Goal: Task Accomplishment & Management: Manage account settings

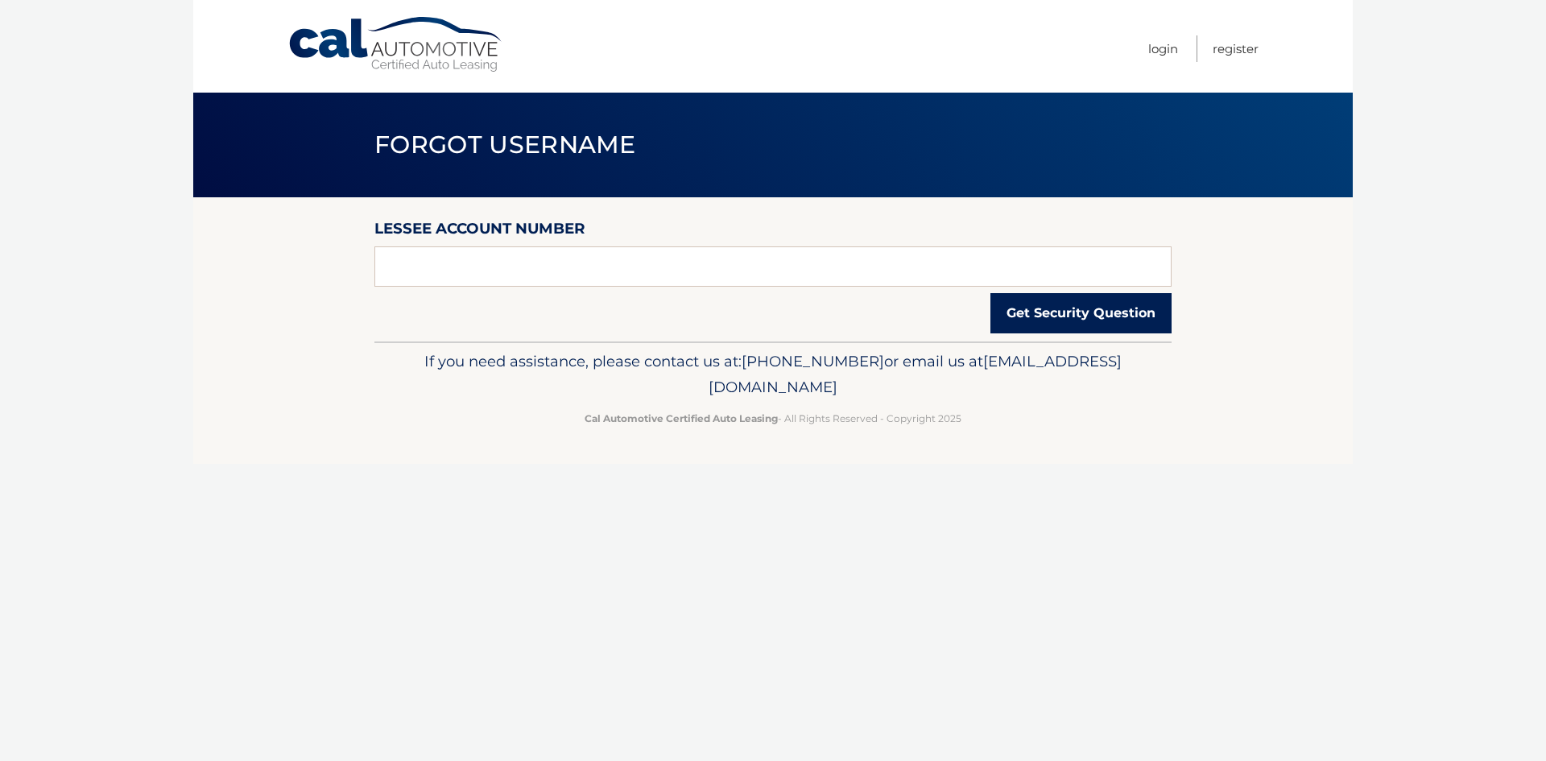
click at [1078, 321] on button "Get Security Question" at bounding box center [1081, 313] width 181 height 40
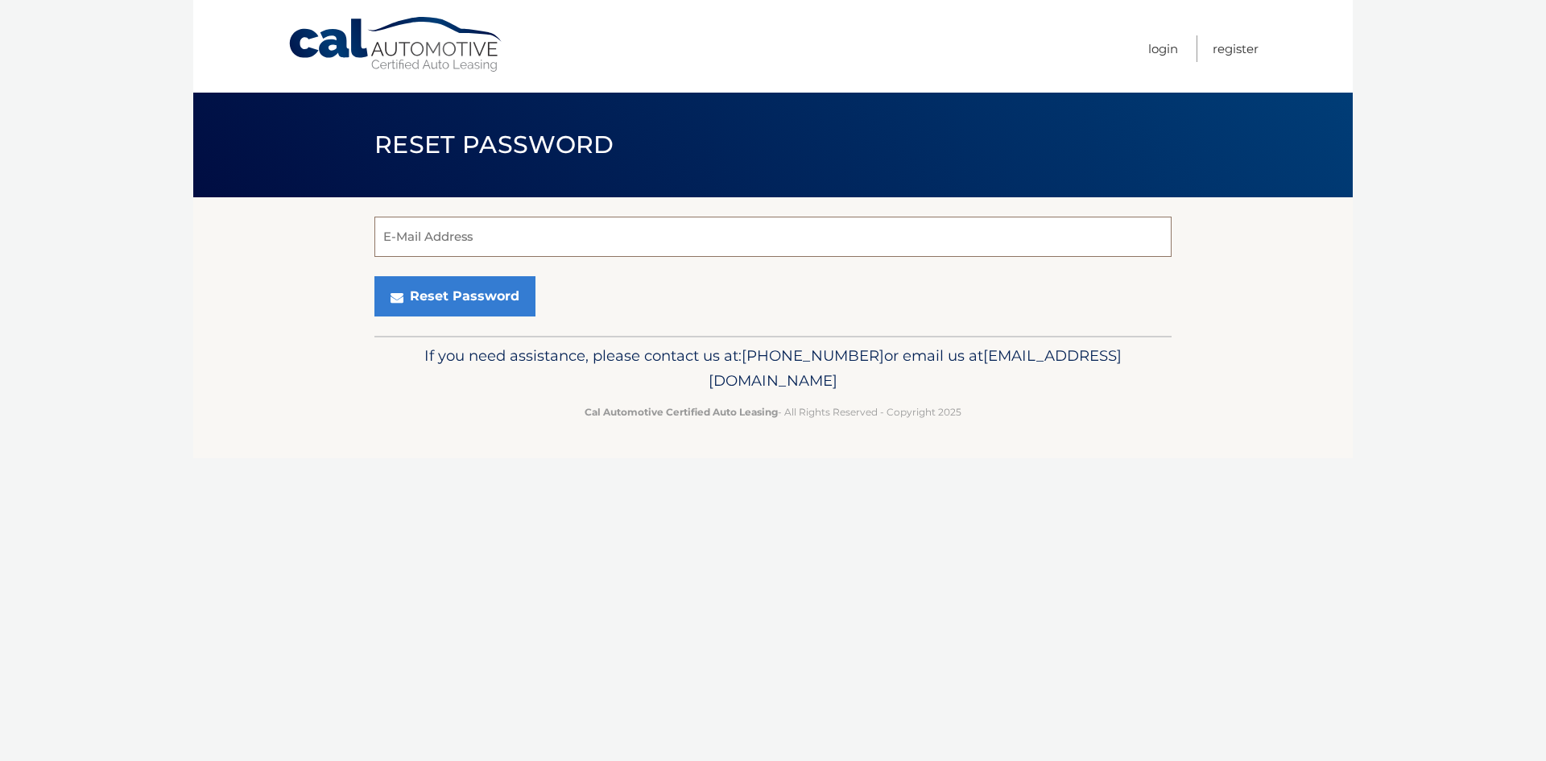
click at [782, 241] on input "E-Mail Address" at bounding box center [773, 237] width 797 height 40
type input "lrobertson117@yahoo.com"
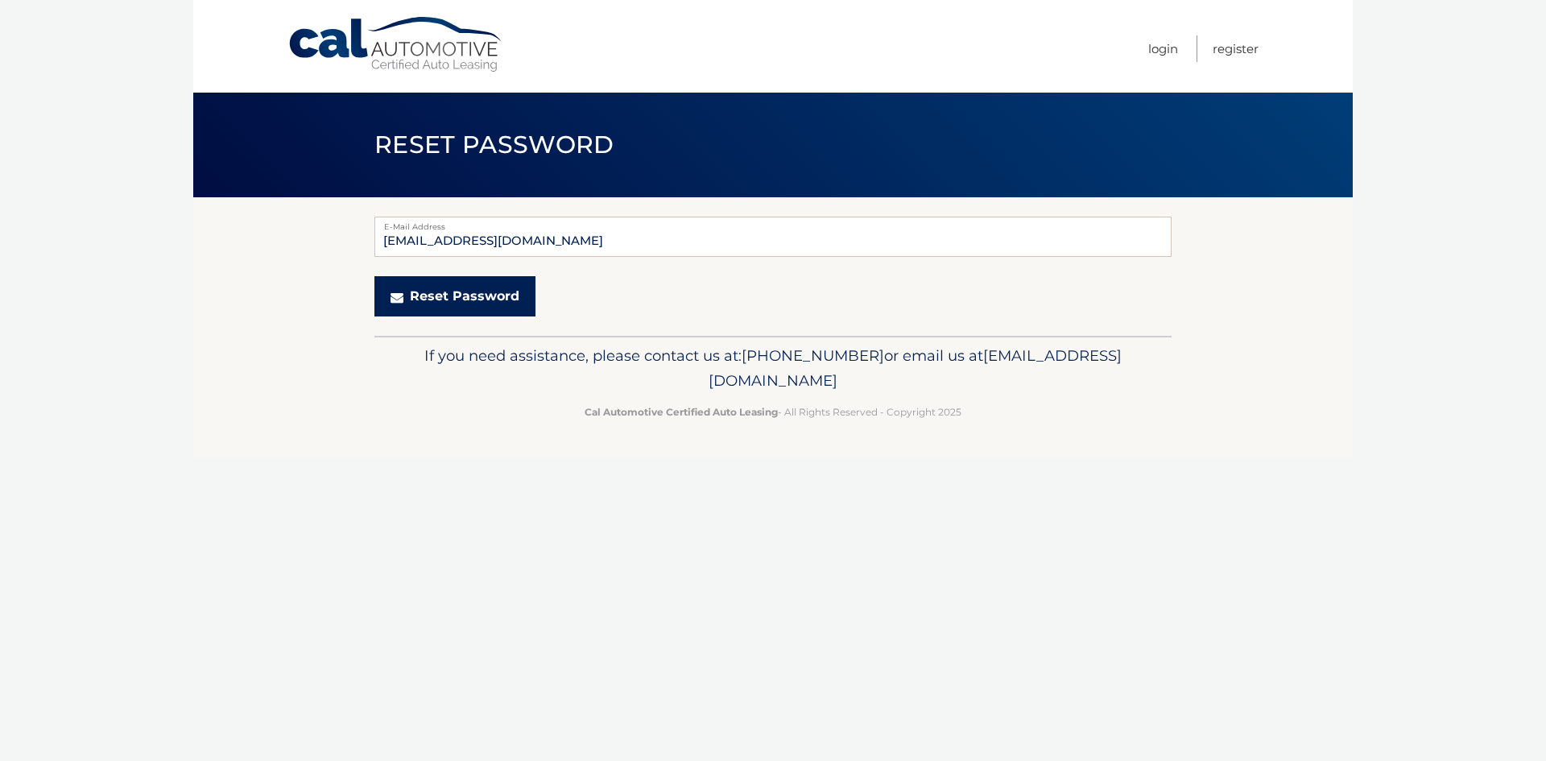
click at [466, 296] on button "Reset Password" at bounding box center [455, 296] width 161 height 40
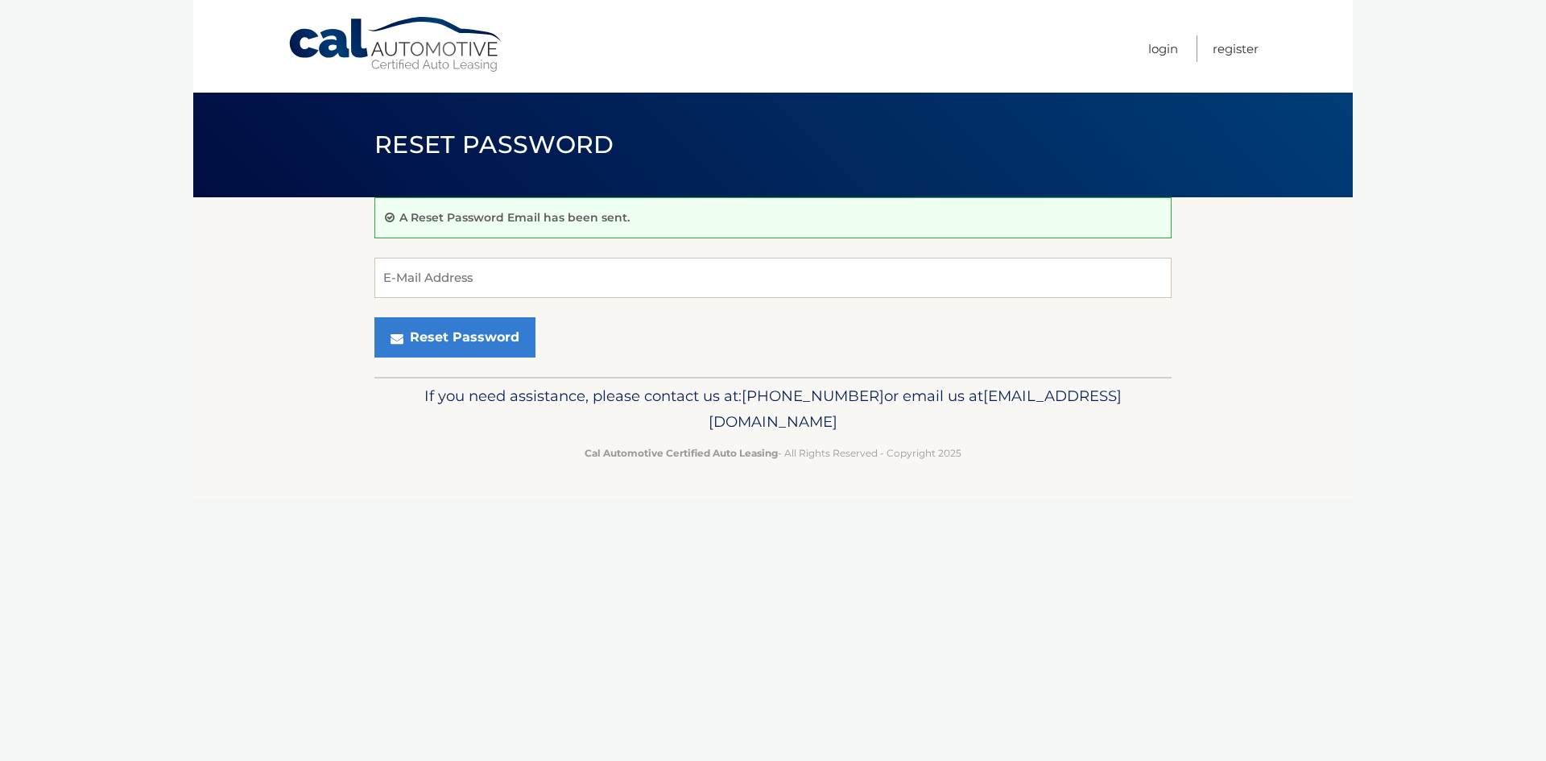
click at [373, 52] on link "Cal Automotive" at bounding box center [396, 44] width 217 height 57
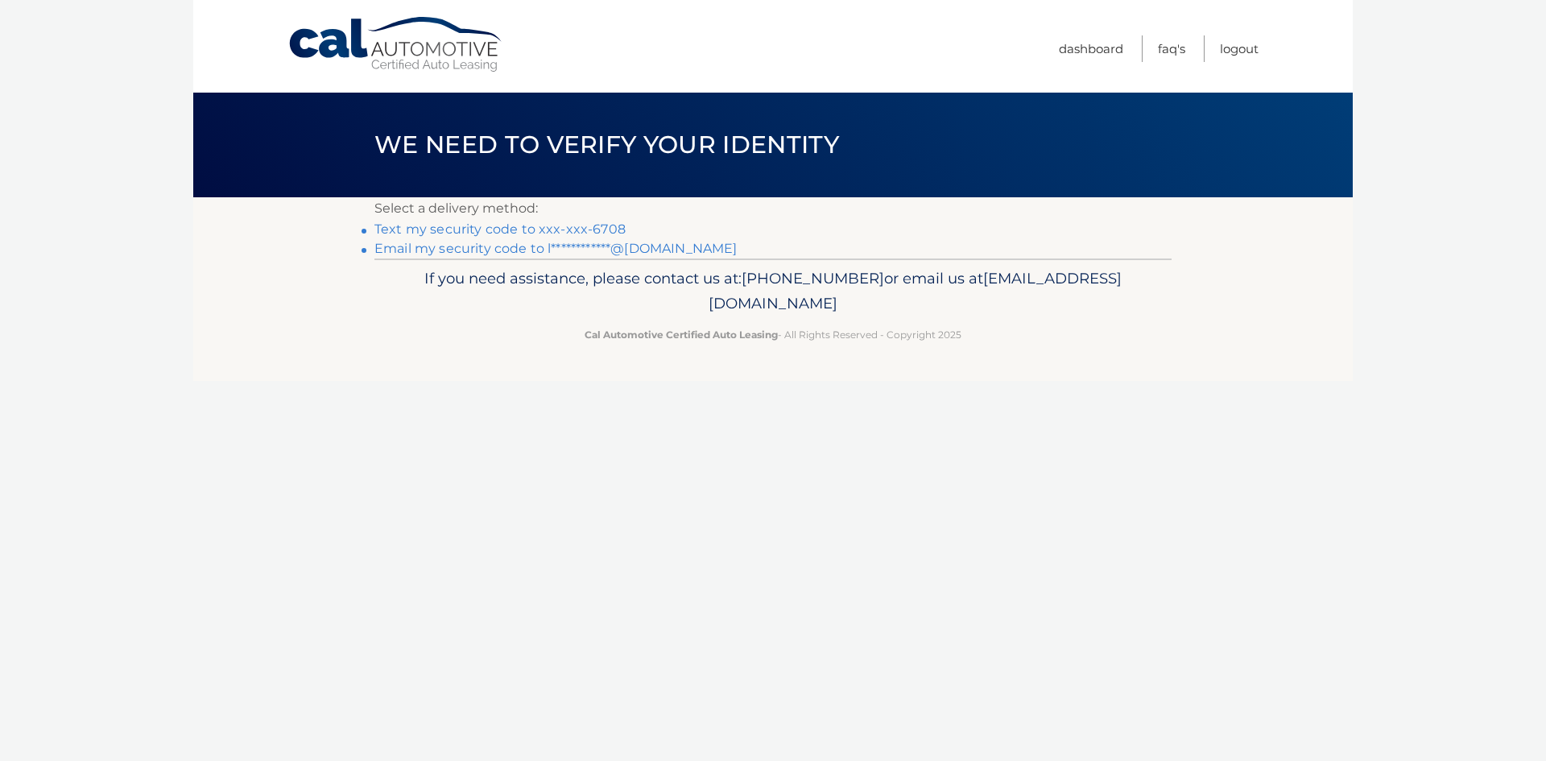
click at [577, 224] on link "Text my security code to xxx-xxx-6708" at bounding box center [500, 228] width 251 height 15
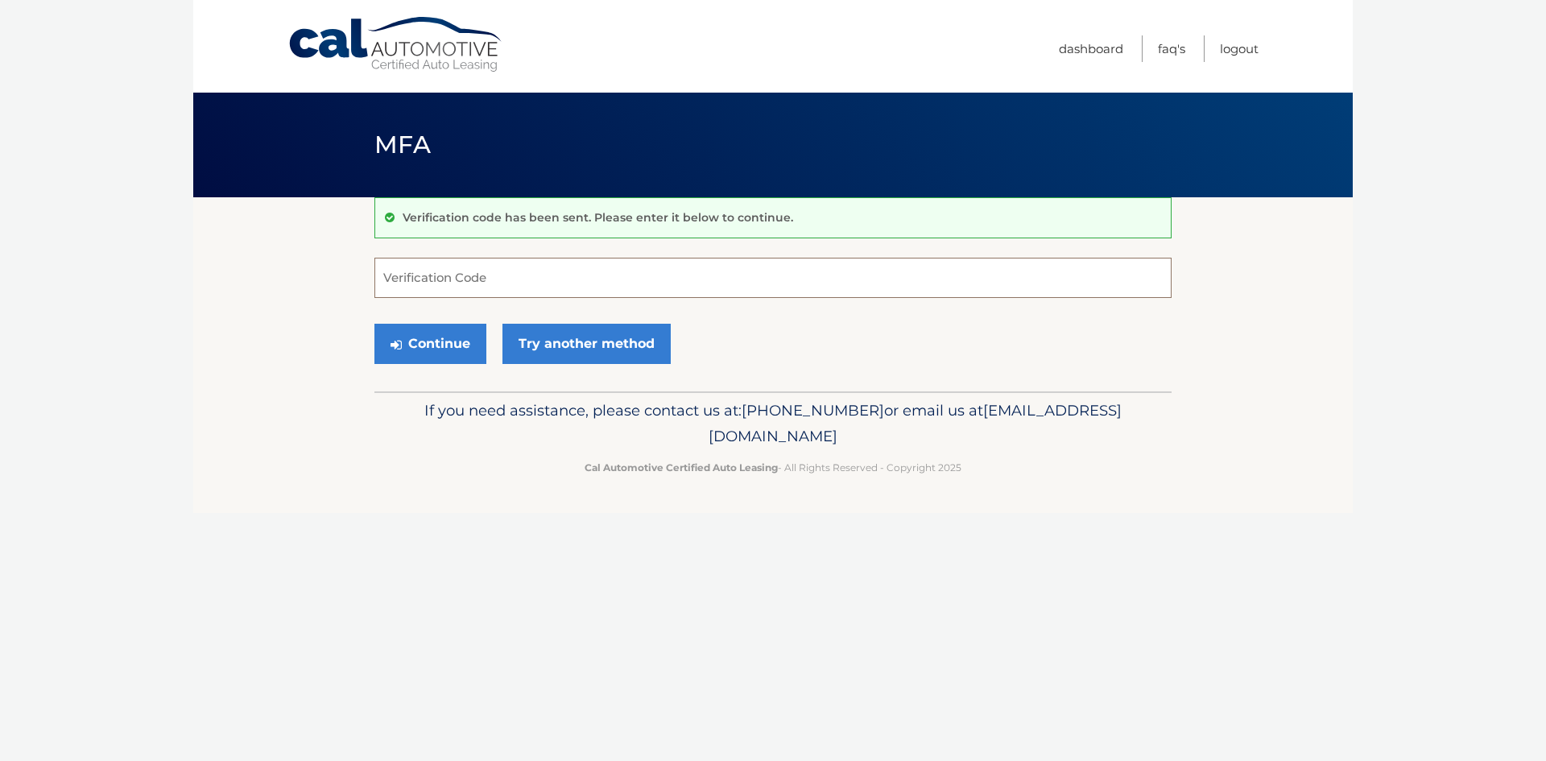
click at [588, 262] on input "Verification Code" at bounding box center [773, 278] width 797 height 40
type input "067175"
click at [405, 356] on button "Continue" at bounding box center [431, 344] width 112 height 40
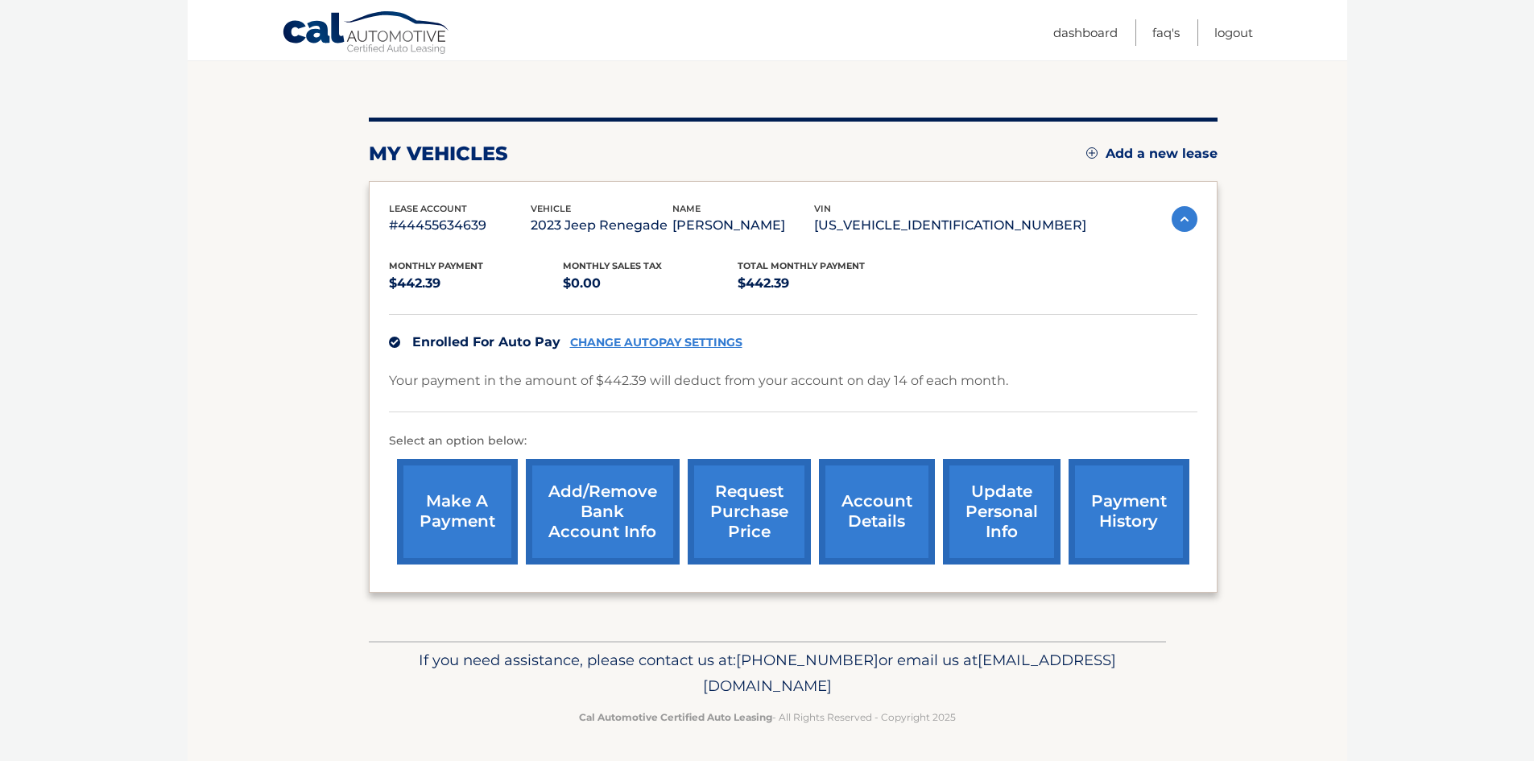
scroll to position [154, 0]
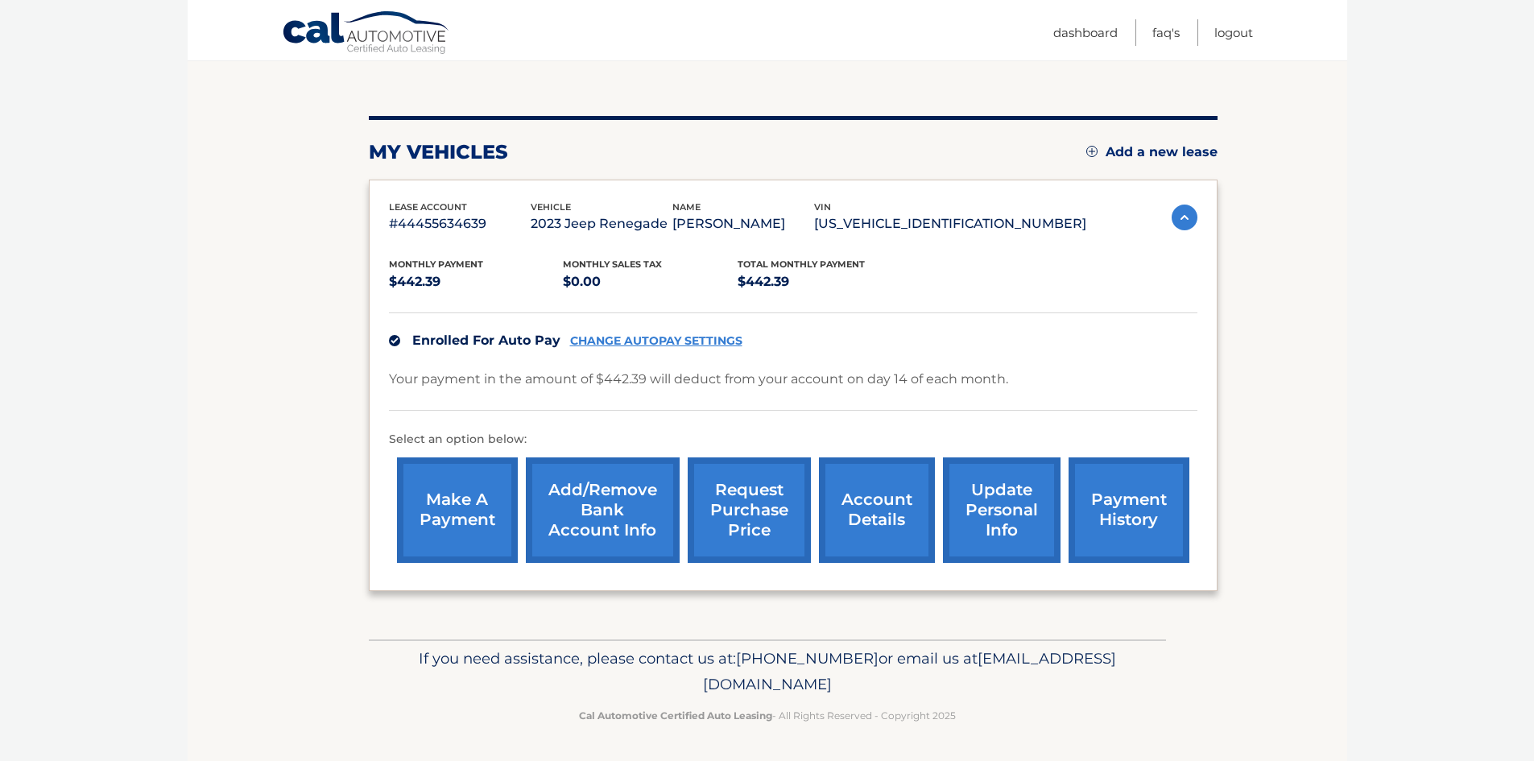
click at [1127, 513] on link "payment history" at bounding box center [1129, 510] width 121 height 106
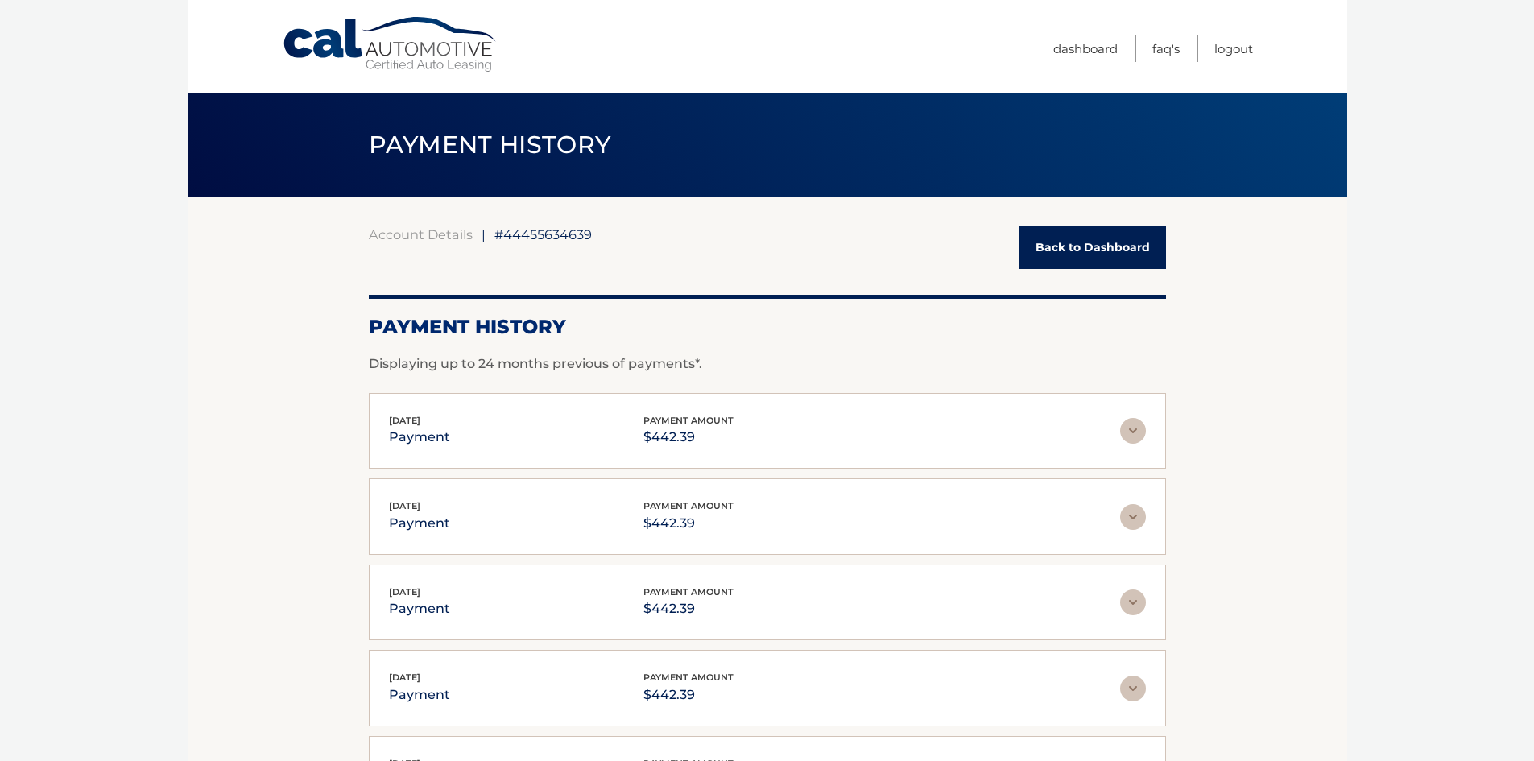
click at [1097, 250] on link "Back to Dashboard" at bounding box center [1093, 247] width 147 height 43
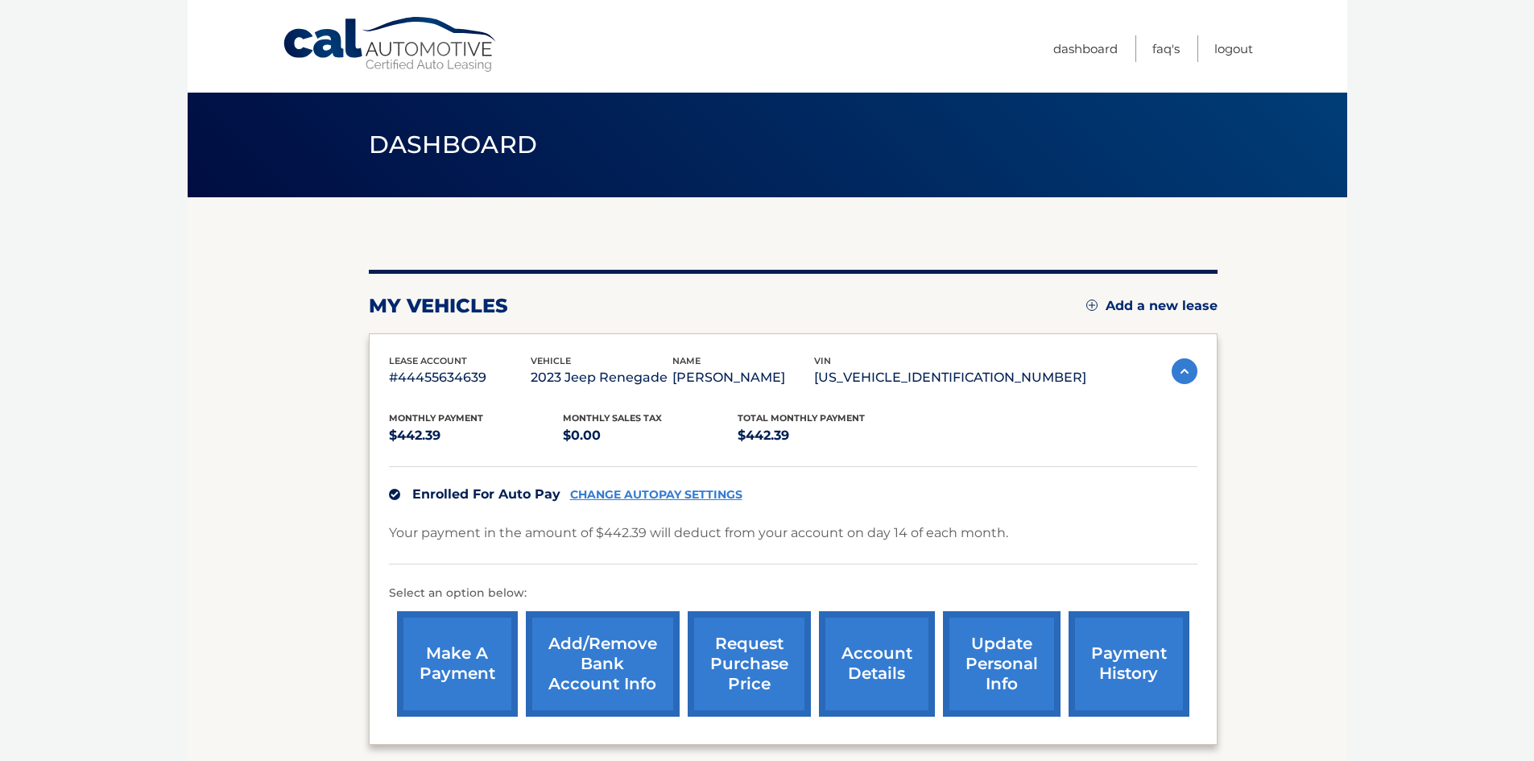
scroll to position [81, 0]
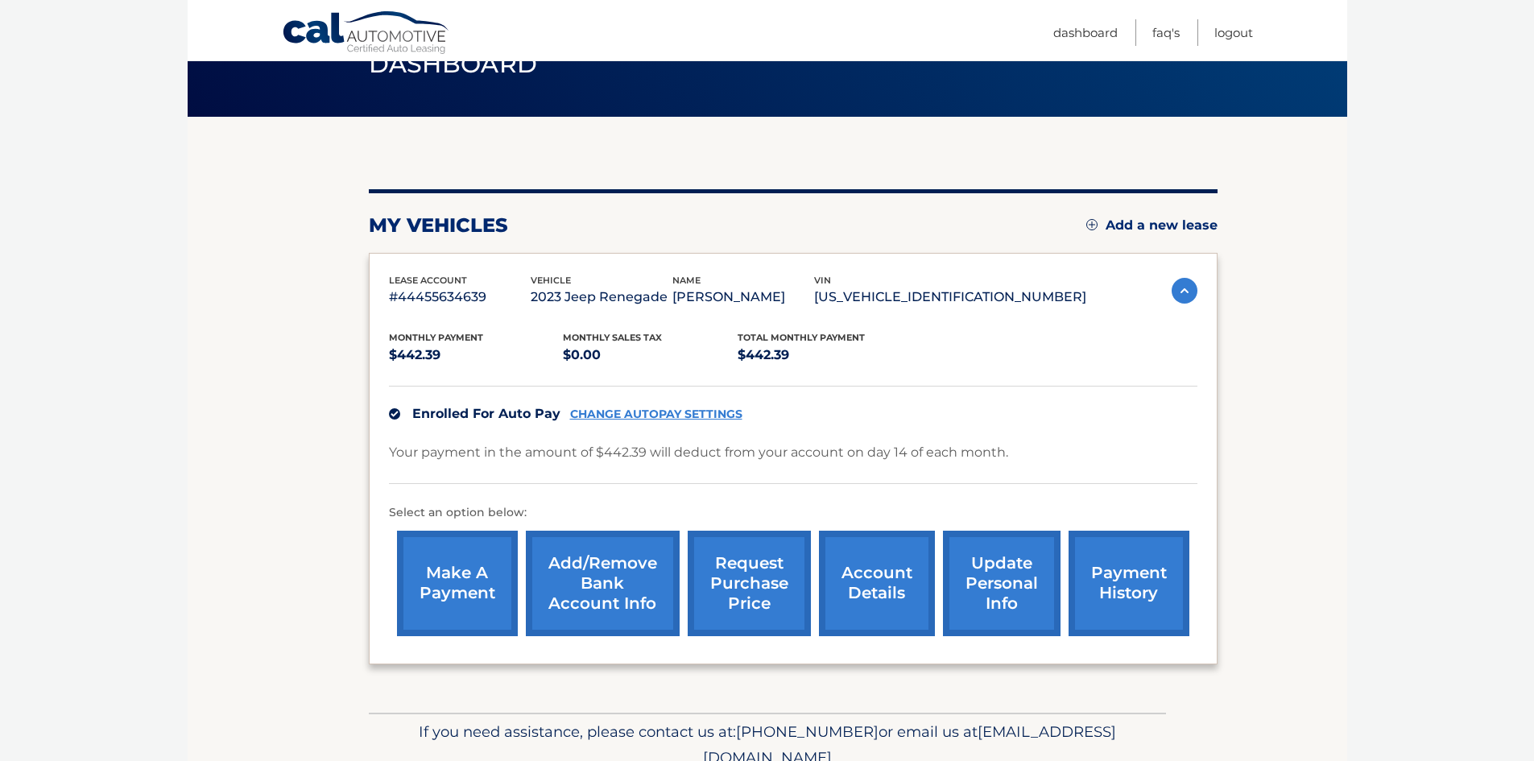
click at [865, 622] on link "account details" at bounding box center [877, 584] width 116 height 106
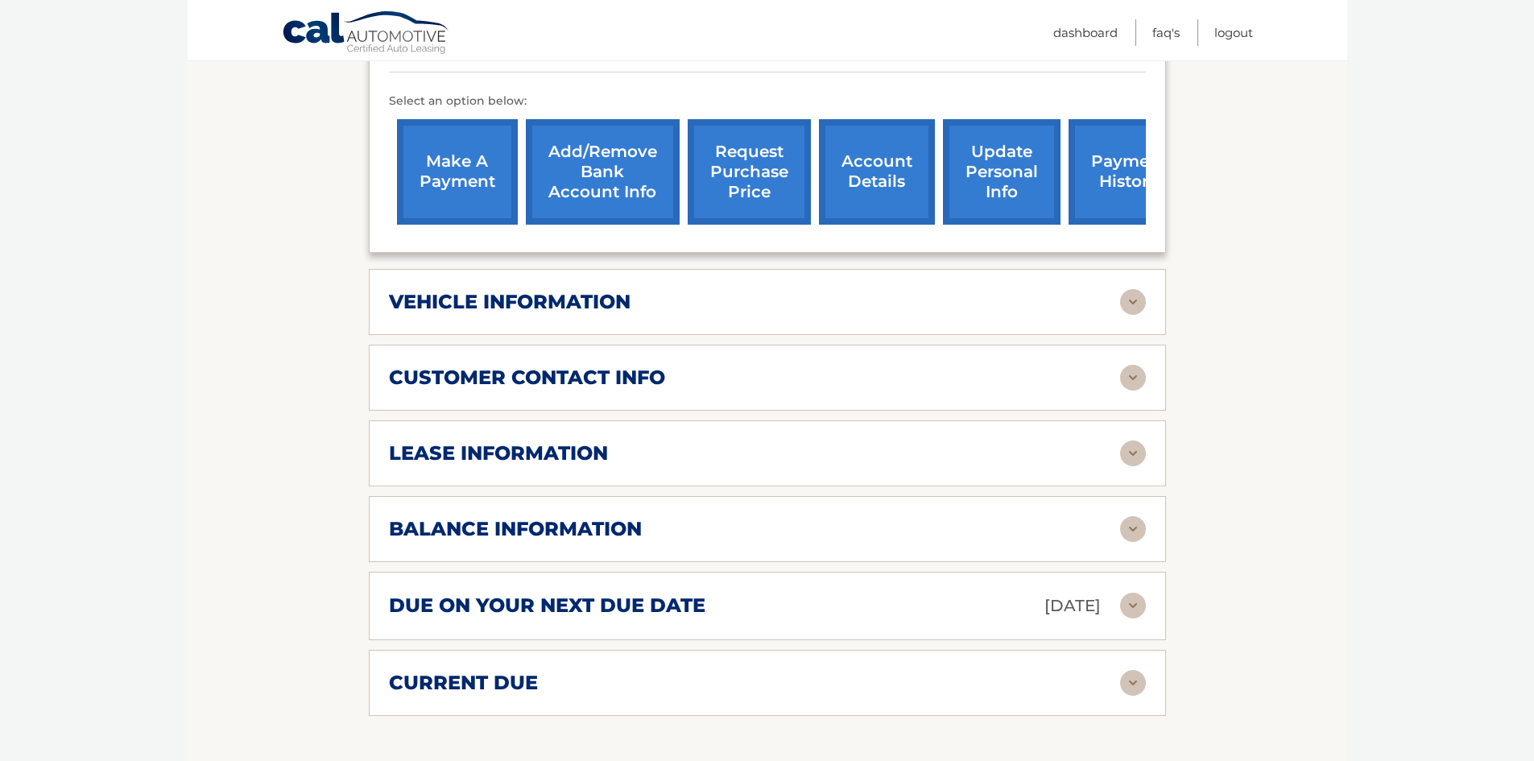
scroll to position [564, 0]
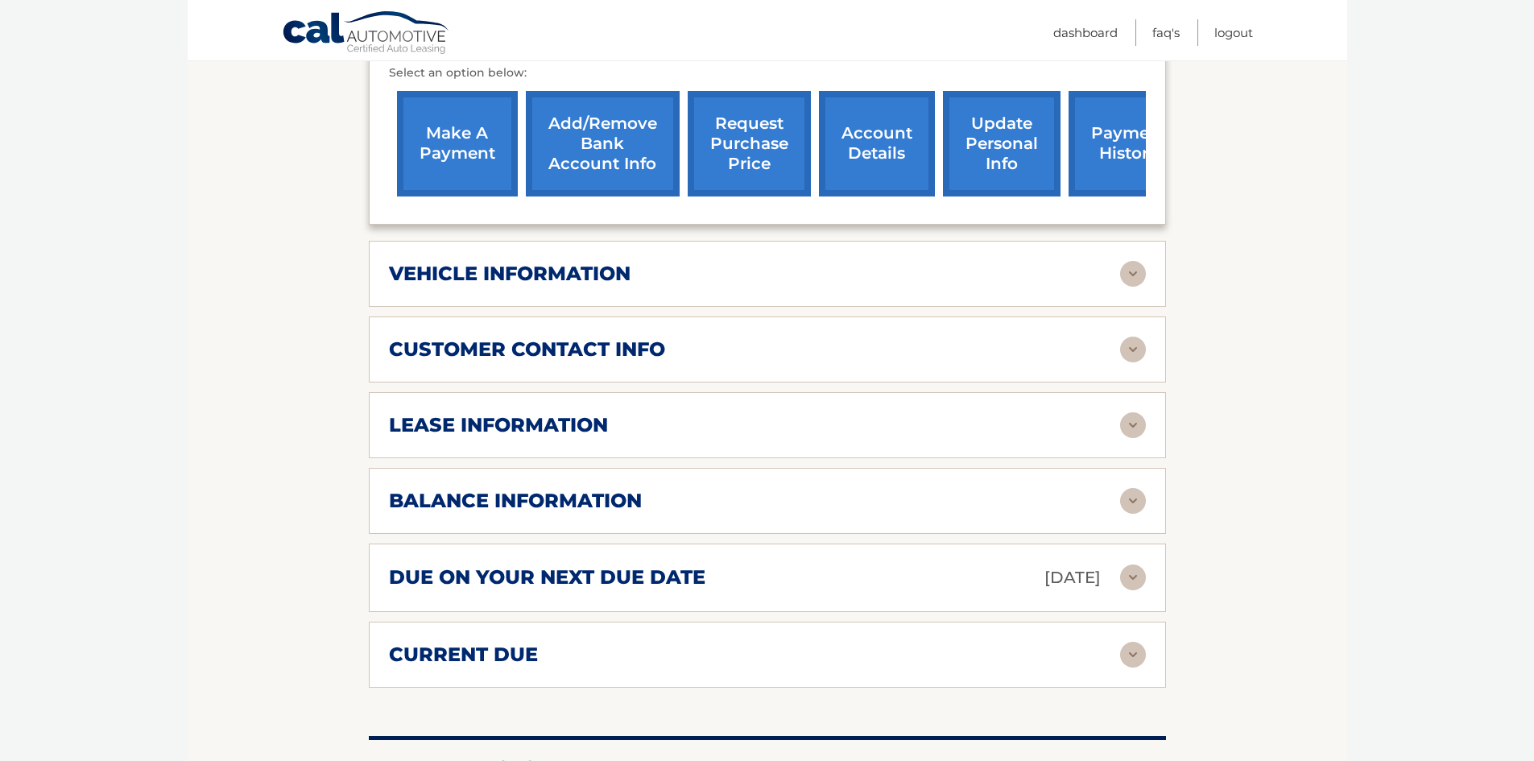
click at [621, 262] on h2 "vehicle information" at bounding box center [510, 274] width 242 height 24
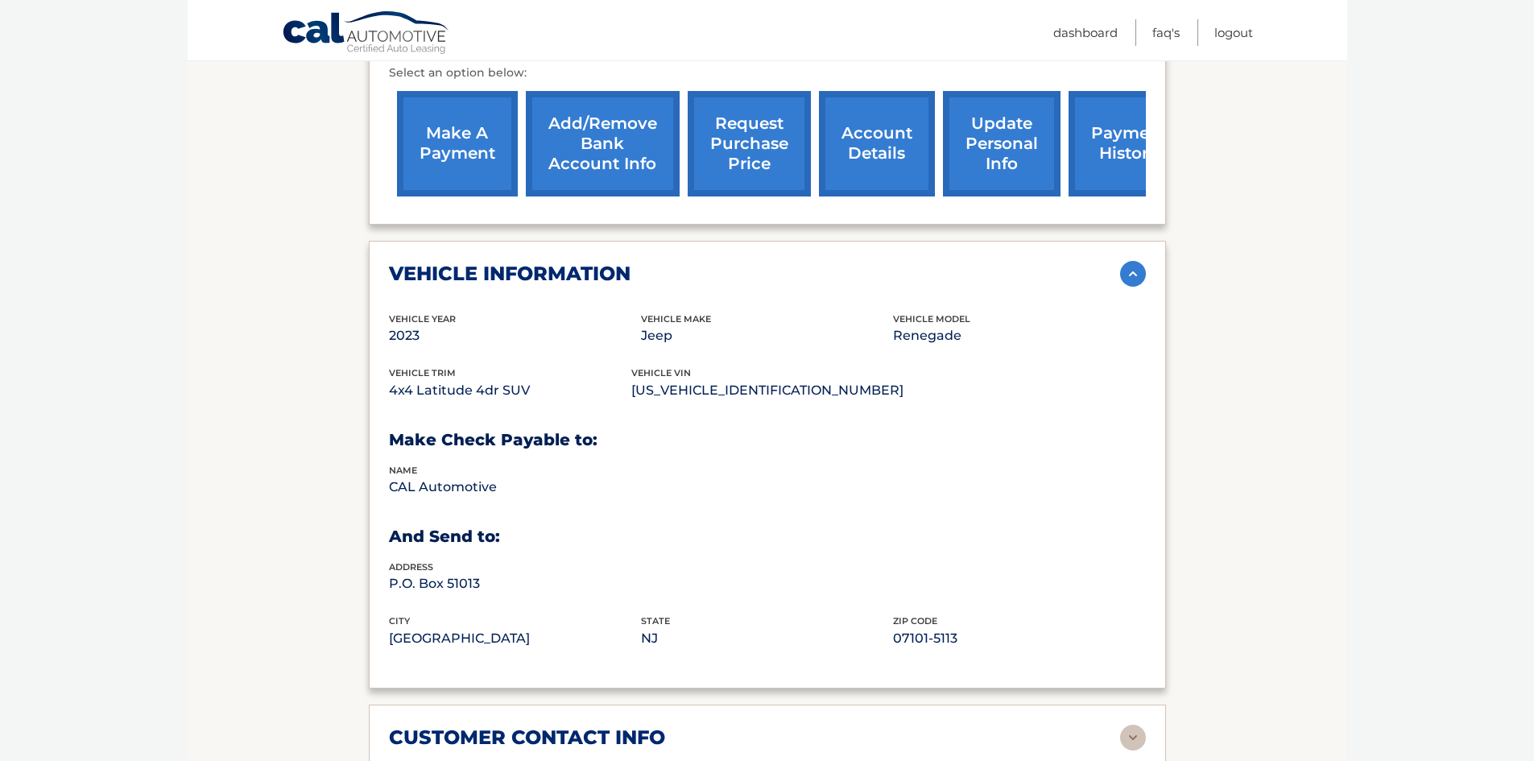
click at [625, 262] on h2 "vehicle information" at bounding box center [510, 274] width 242 height 24
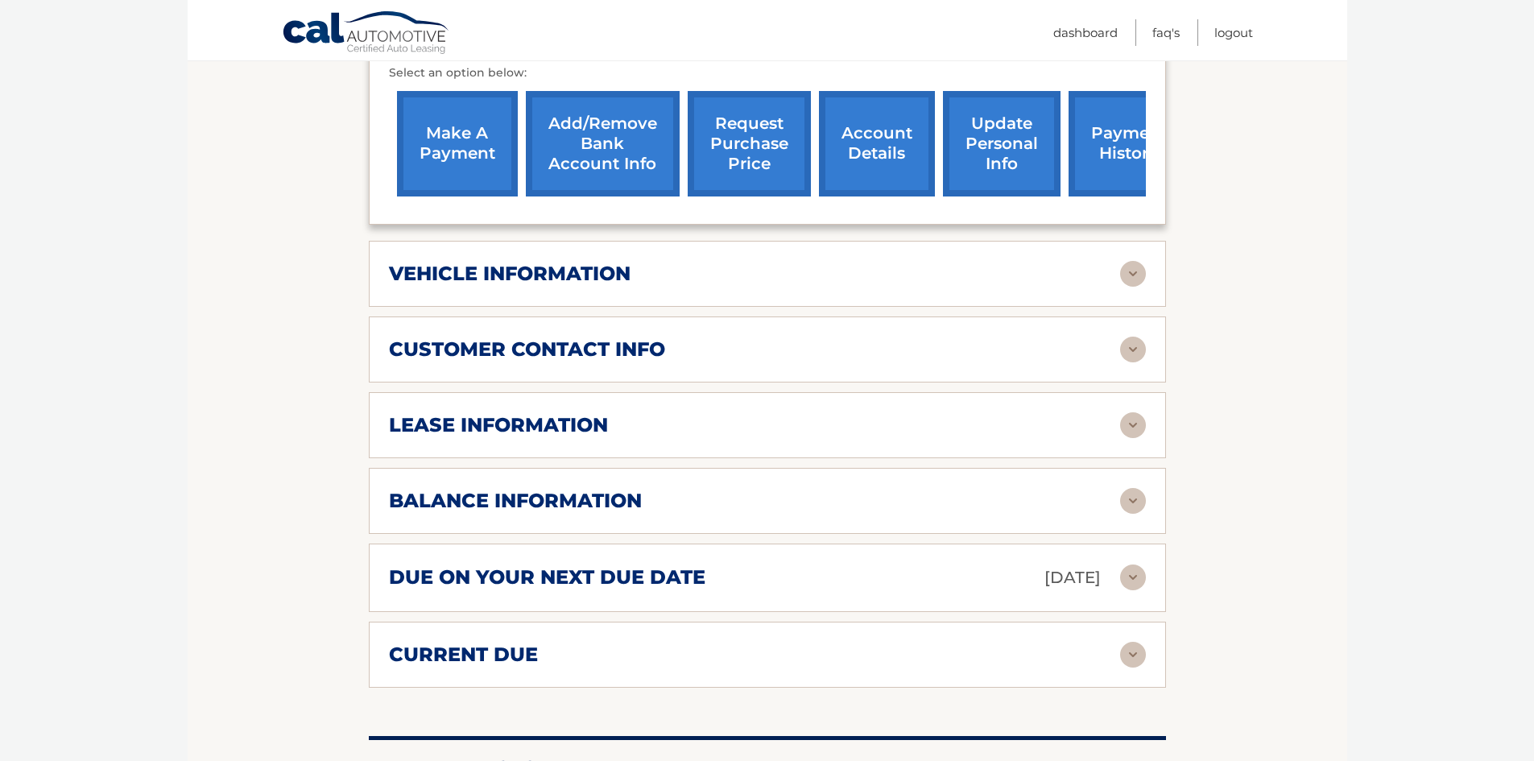
click at [625, 262] on h2 "vehicle information" at bounding box center [510, 274] width 242 height 24
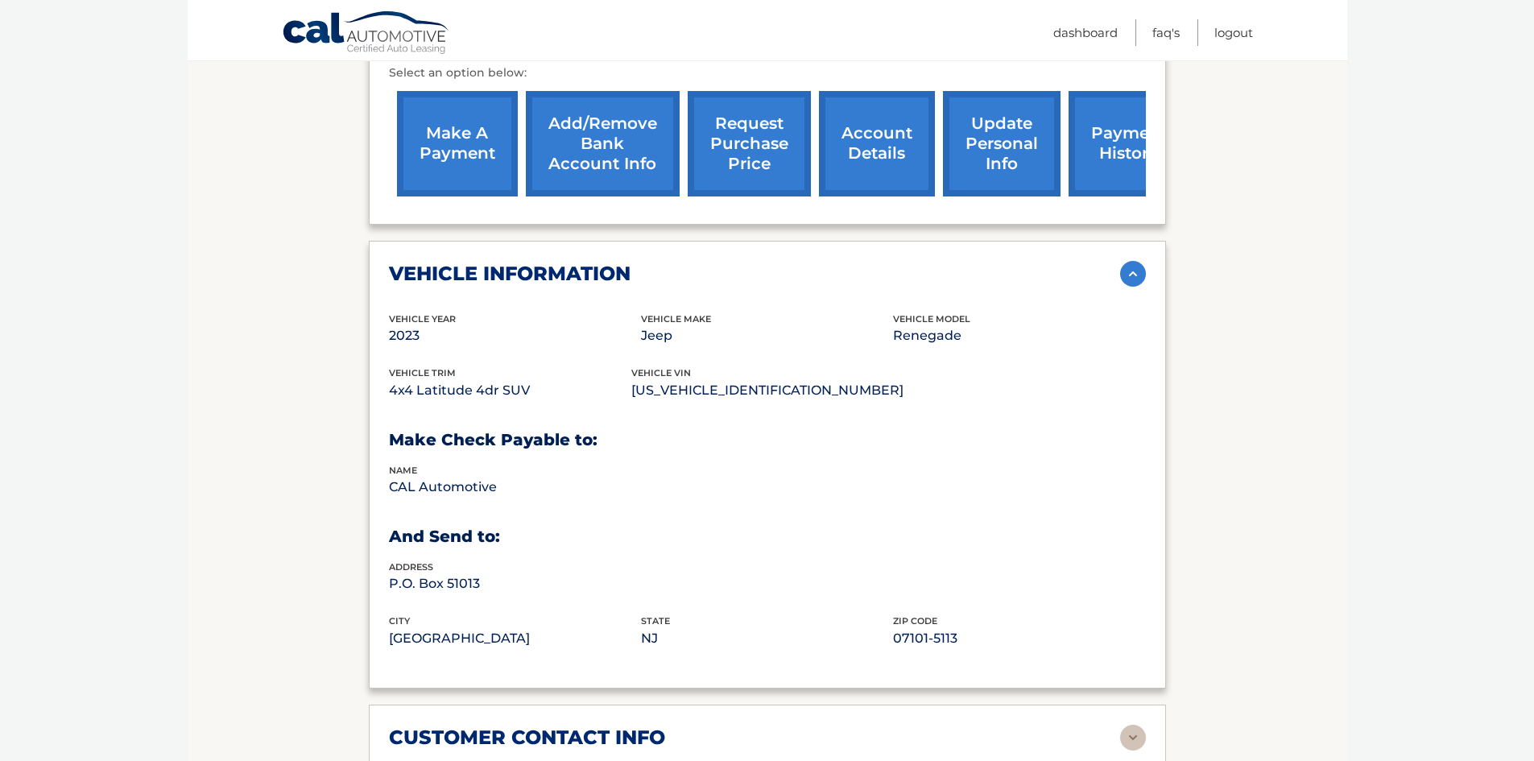
click at [625, 262] on h2 "vehicle information" at bounding box center [510, 274] width 242 height 24
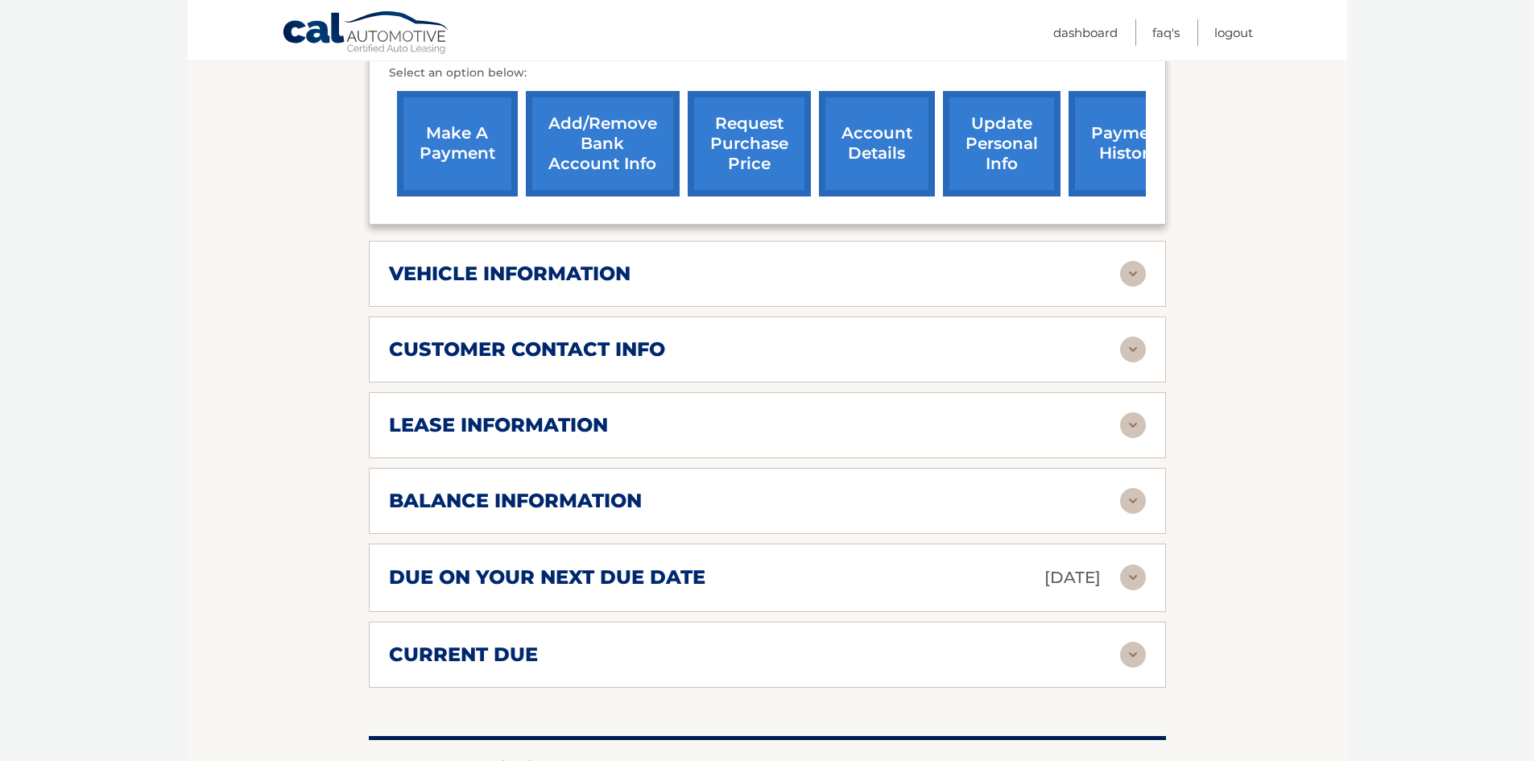
click at [620, 317] on div "customer contact info full name LUCAS ROBERTSON street address 3573 MOYER RD ci…" at bounding box center [767, 350] width 797 height 66
click at [615, 392] on div "lease information Contract Start Date Oct 14, 2023 Term 39 Maturity Date Jan 14…" at bounding box center [767, 425] width 797 height 66
click at [615, 418] on div "lease information Contract Start Date Oct 14, 2023 Term 39 Maturity Date Jan 14…" at bounding box center [767, 425] width 797 height 66
click at [613, 413] on div "lease information" at bounding box center [754, 425] width 731 height 24
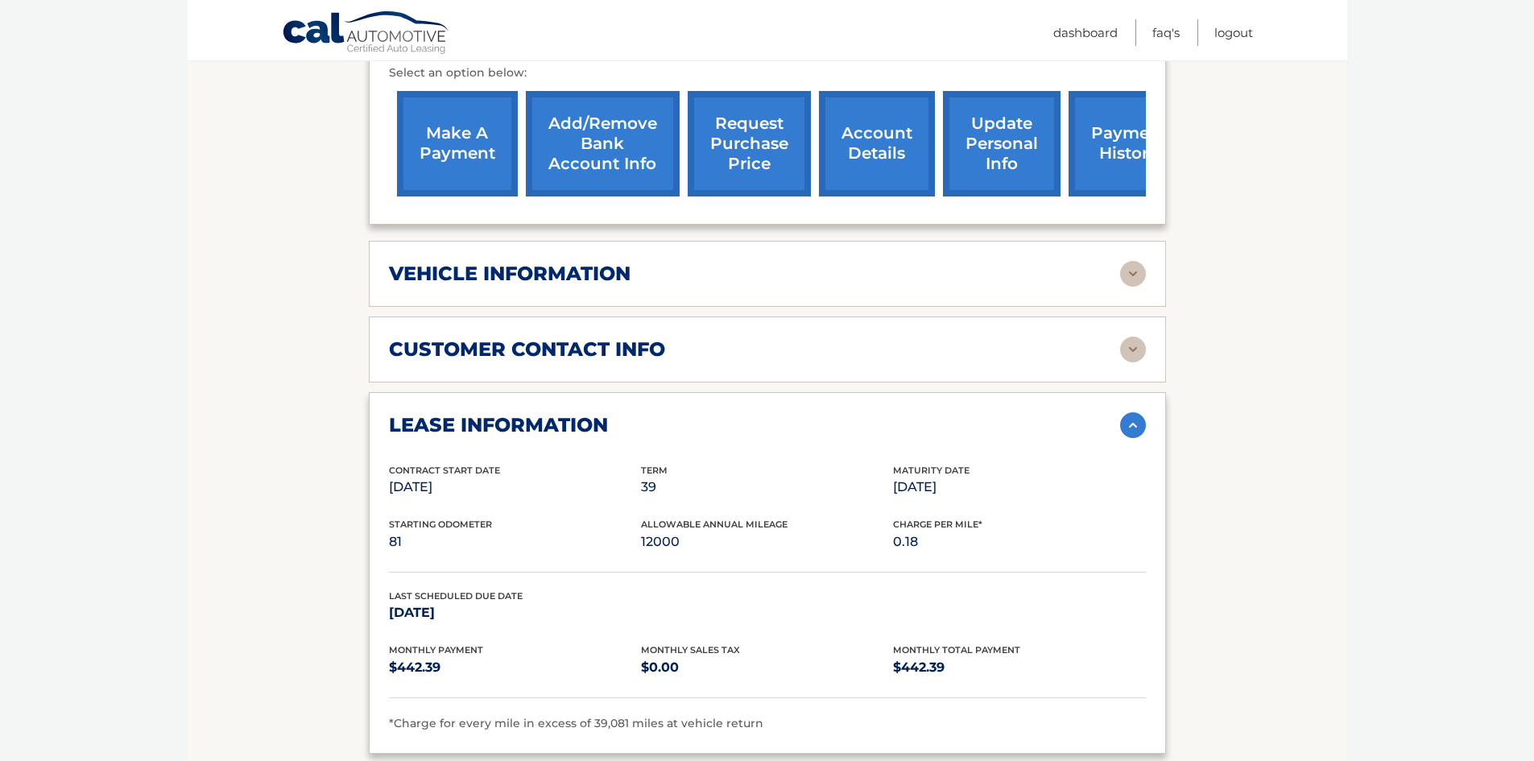
click at [613, 413] on div "lease information" at bounding box center [754, 425] width 731 height 24
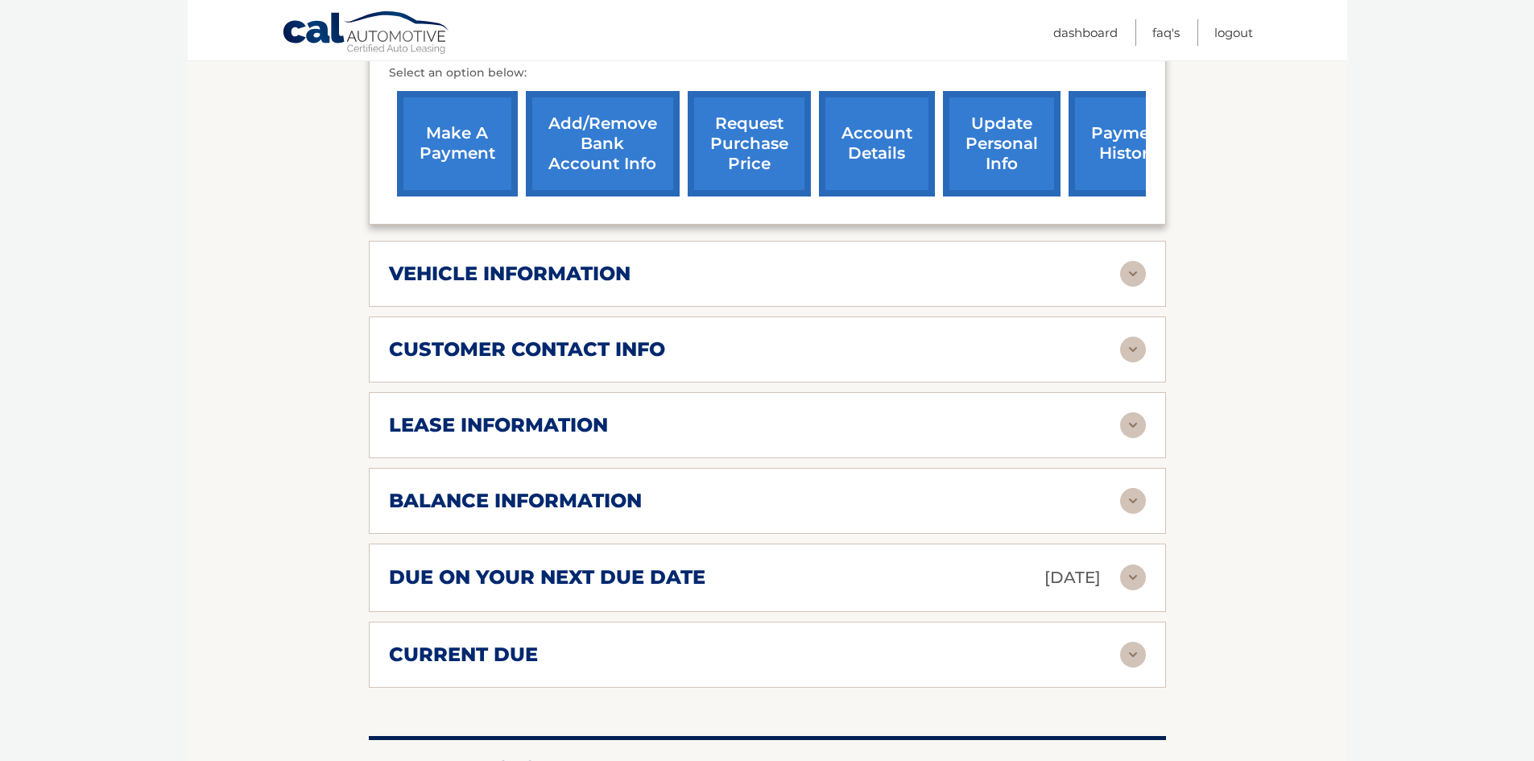
click at [619, 468] on div "balance information Payments Received 24 Payments Remaining 15 Next Payment wil…" at bounding box center [767, 501] width 797 height 66
click at [621, 489] on h2 "balance information" at bounding box center [515, 501] width 253 height 24
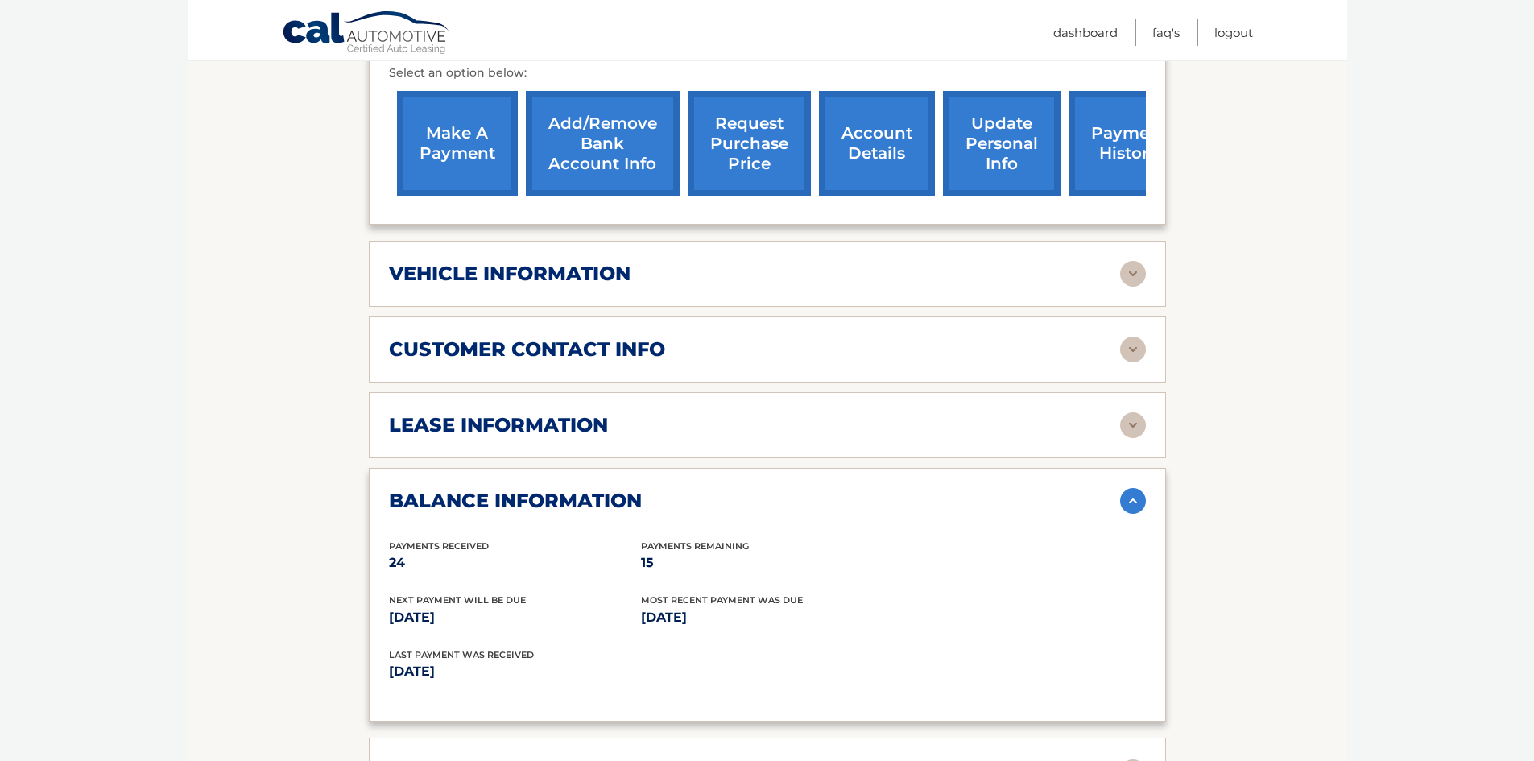
click at [621, 489] on h2 "balance information" at bounding box center [515, 501] width 253 height 24
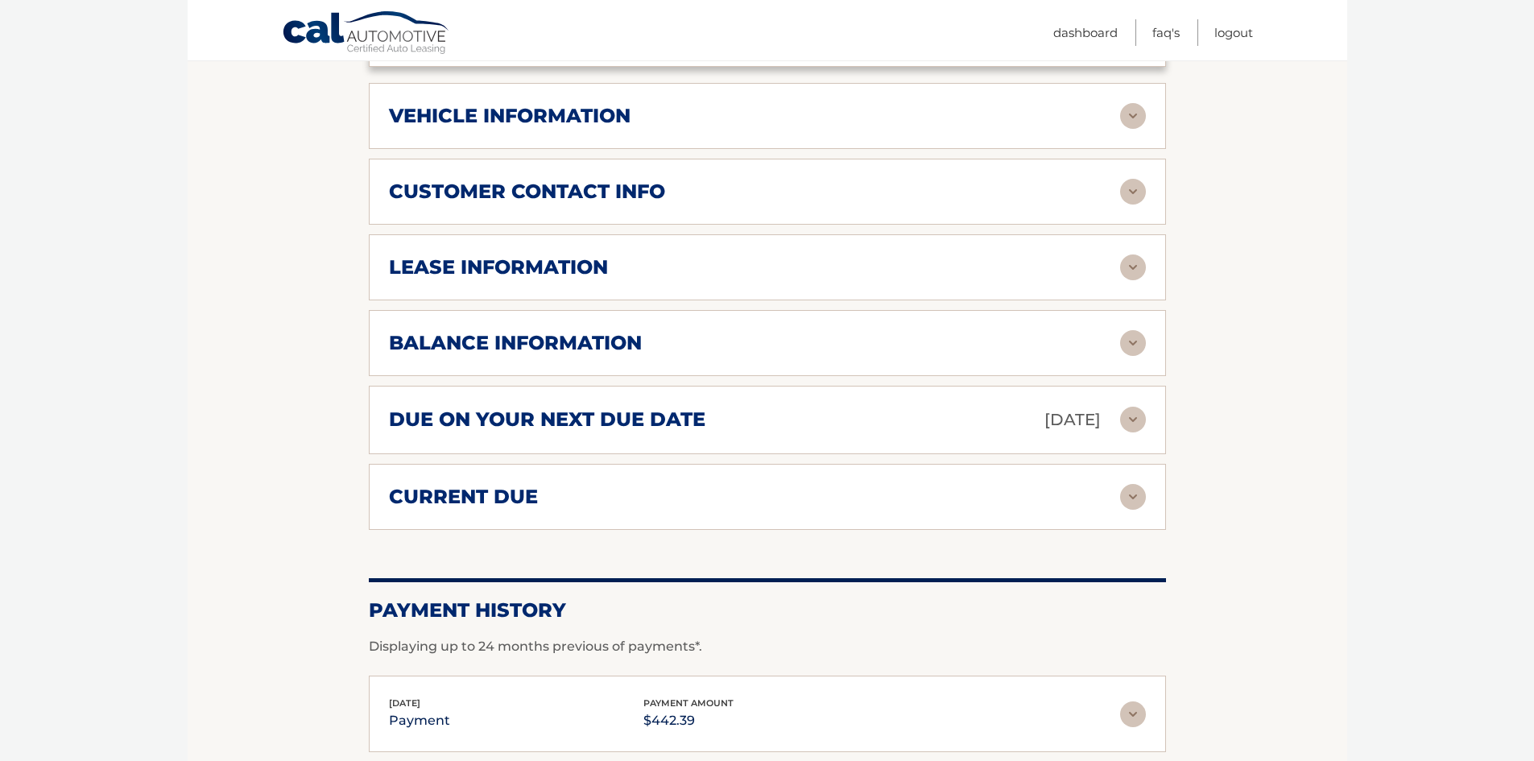
scroll to position [725, 0]
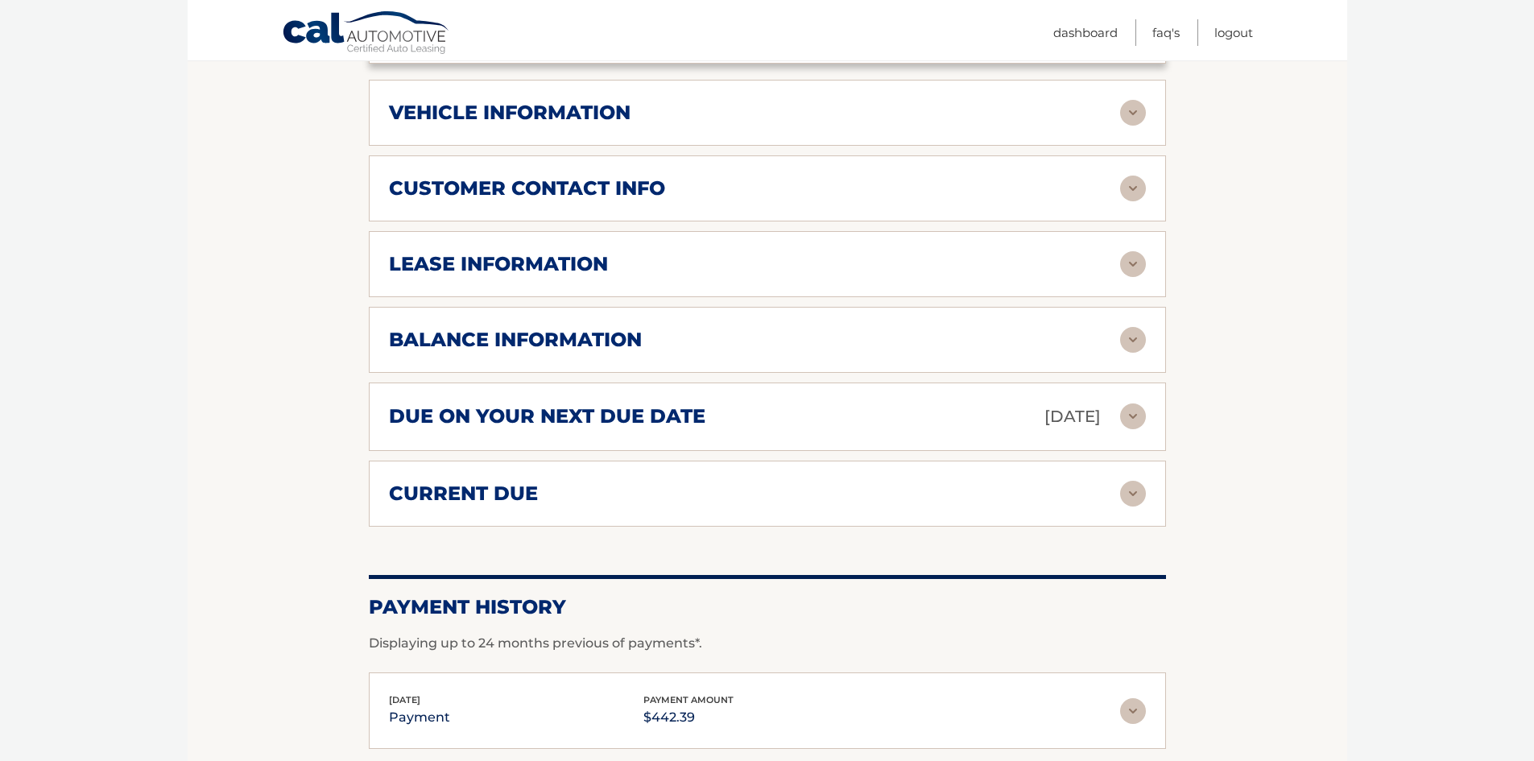
click at [621, 486] on div "current due Late Charges $0.00 Miscelleneous Charges* $0.00 Sales Tax $0.00 pay…" at bounding box center [767, 494] width 797 height 66
click at [529, 482] on h2 "current due" at bounding box center [463, 494] width 149 height 24
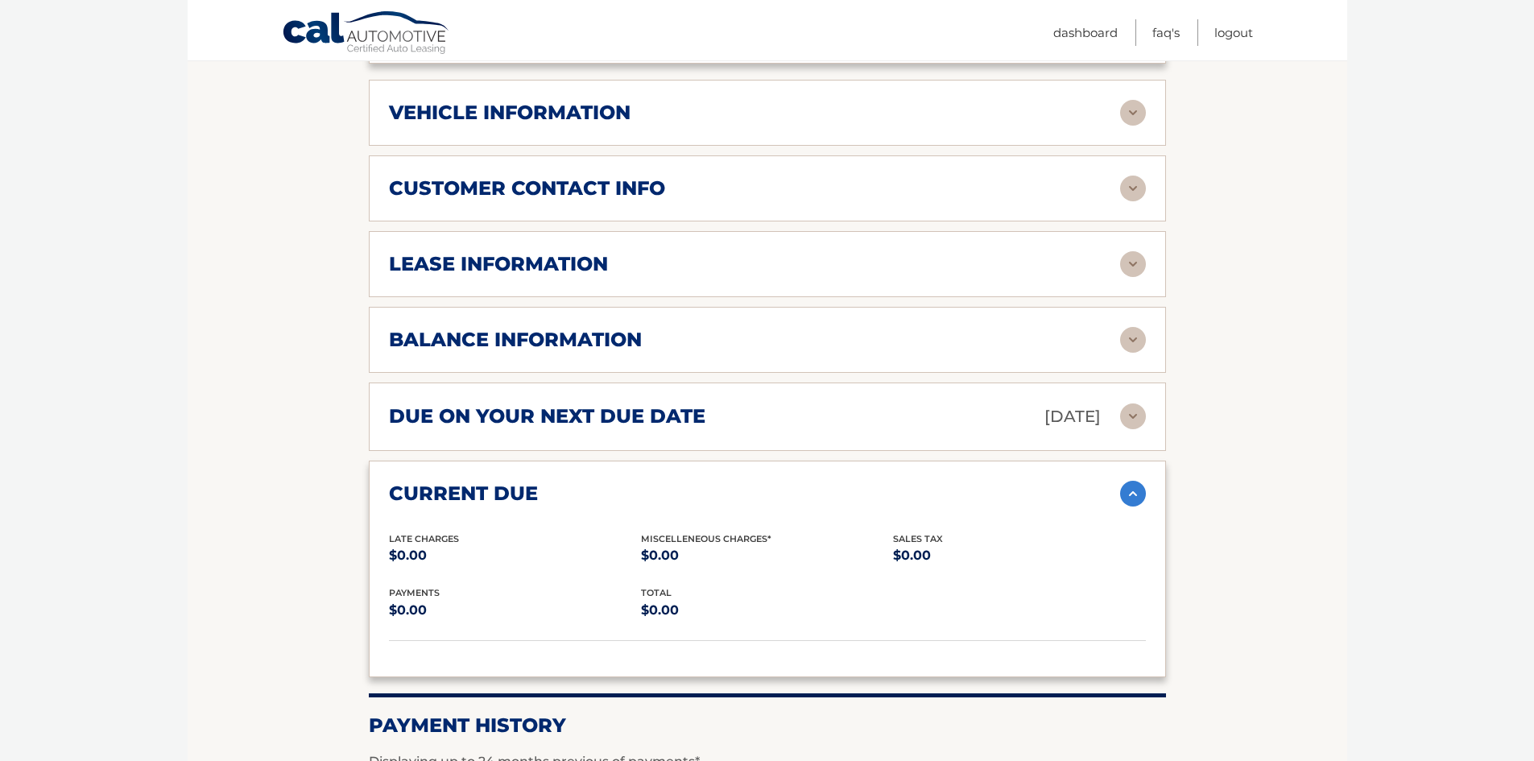
click at [529, 482] on h2 "current due" at bounding box center [463, 494] width 149 height 24
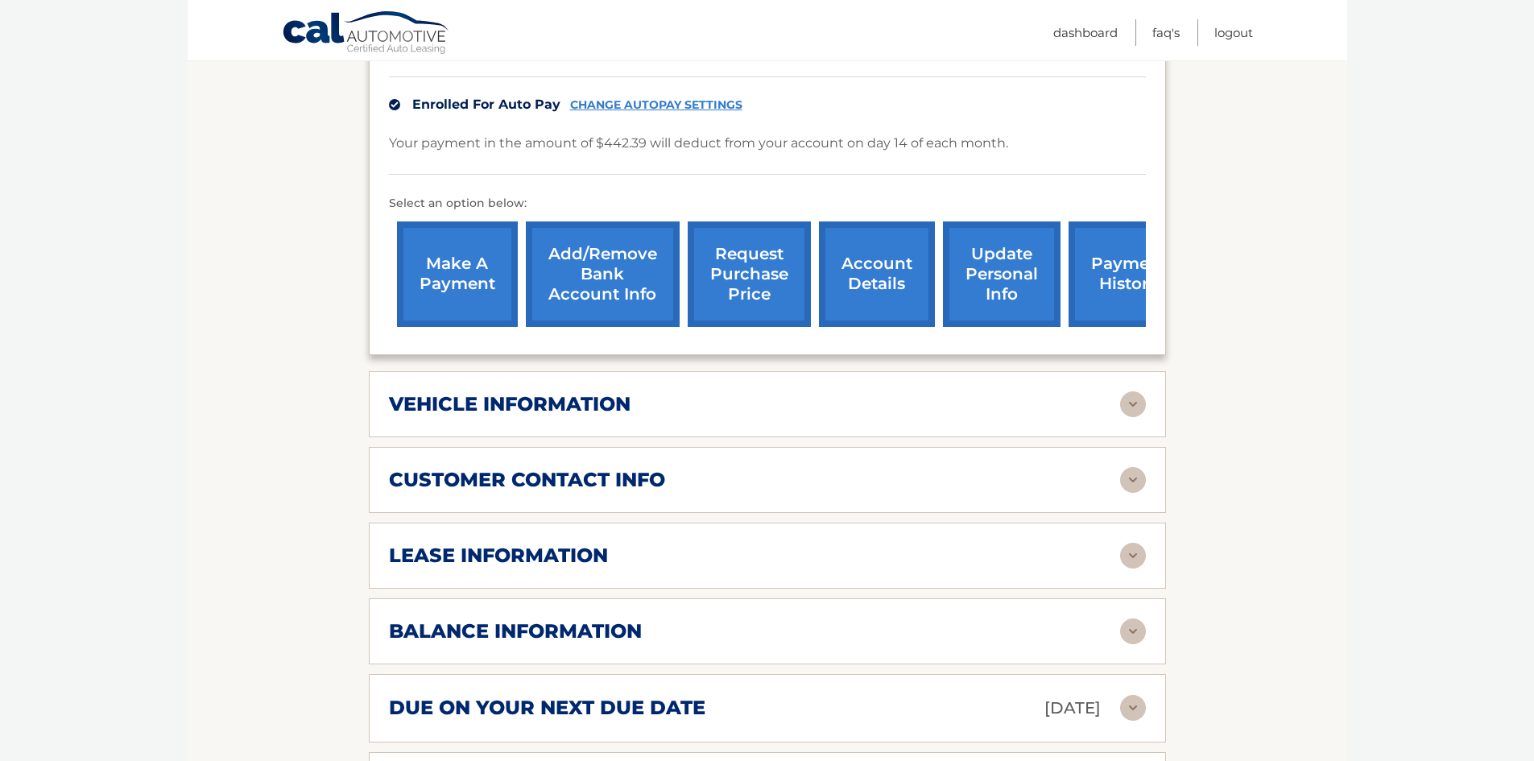
scroll to position [292, 0]
